Goal: Task Accomplishment & Management: Use online tool/utility

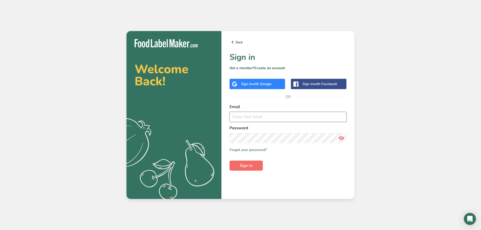
type input "[EMAIL_ADDRESS][DOMAIN_NAME]"
click at [249, 164] on span "Sign in" at bounding box center [246, 166] width 13 height 6
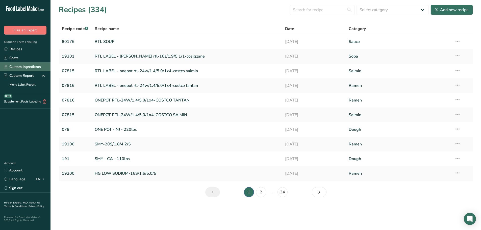
click at [27, 67] on link "Custom Ingredients" at bounding box center [25, 66] width 51 height 9
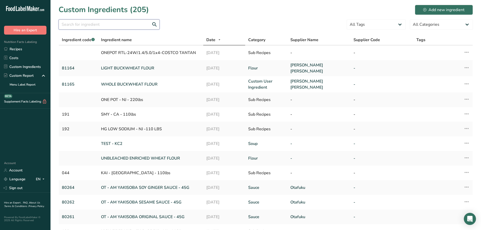
click at [106, 22] on input "text" at bounding box center [109, 24] width 101 height 10
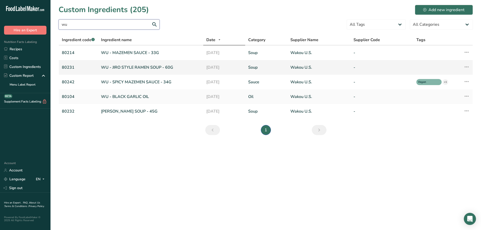
type input "wu"
click at [83, 67] on link "80231" at bounding box center [78, 67] width 33 height 6
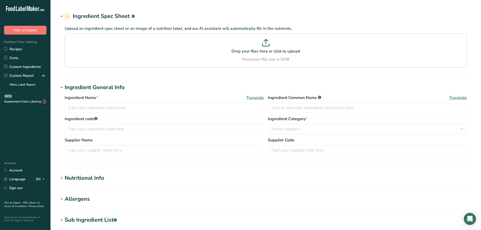
type input "WU - JIRO STYLE RAMEN SOUP - 60G"
type input "80231"
type input "Wakou U.S."
type textarea "SOY SAUCE (WATER, SOYBEANS, WHEAT, SALT), CANOLA OIL, LARD (LARD, BHT (TO MAINT…"
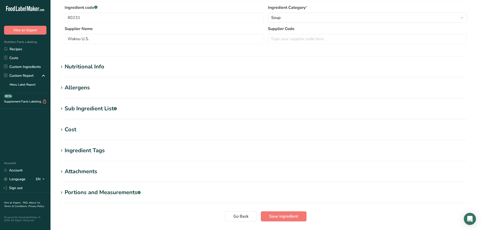
scroll to position [152, 0]
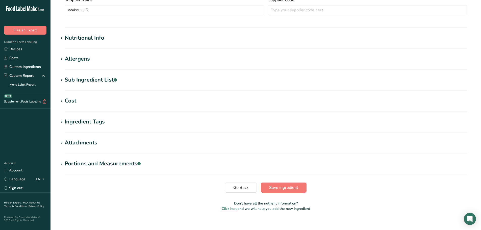
click at [83, 80] on div "Sub Ingredient List .a-a{fill:#347362;}.b-a{fill:#fff;}" at bounding box center [91, 80] width 52 height 8
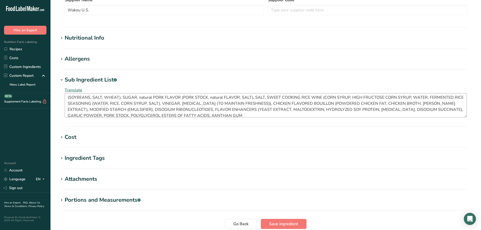
scroll to position [12, 0]
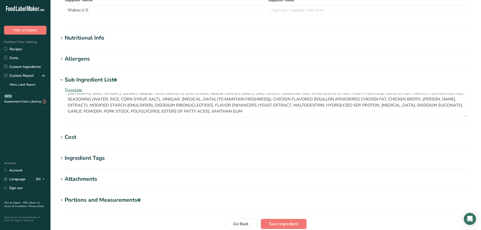
click at [86, 57] on div "Allergens" at bounding box center [77, 59] width 25 height 8
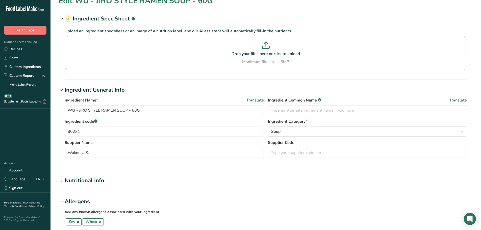
scroll to position [0, 0]
